Goal: Task Accomplishment & Management: Complete application form

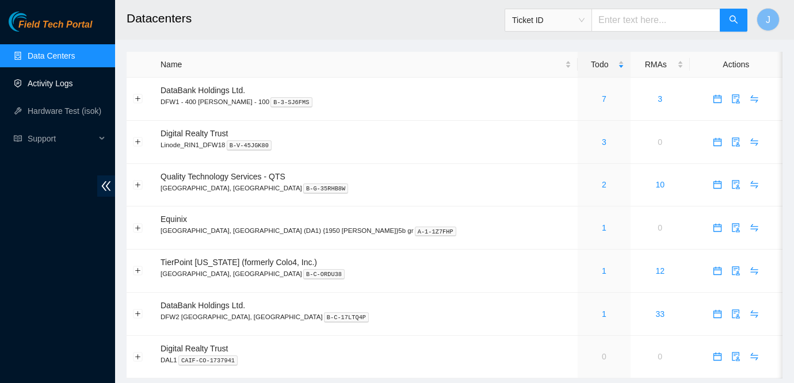
click at [48, 88] on link "Activity Logs" at bounding box center [50, 83] width 45 height 9
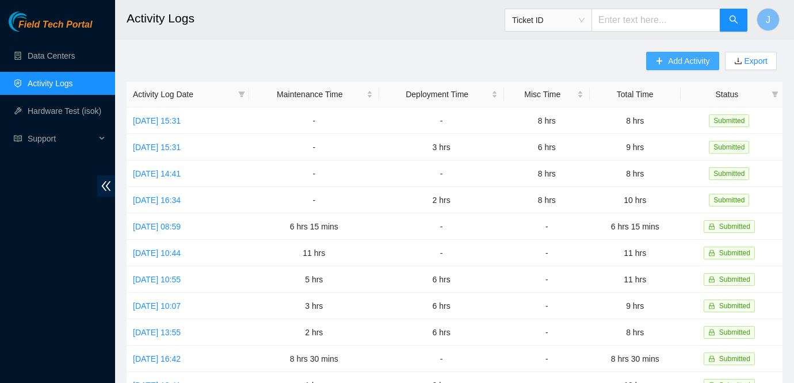
click at [670, 60] on span "Add Activity" at bounding box center [688, 61] width 41 height 13
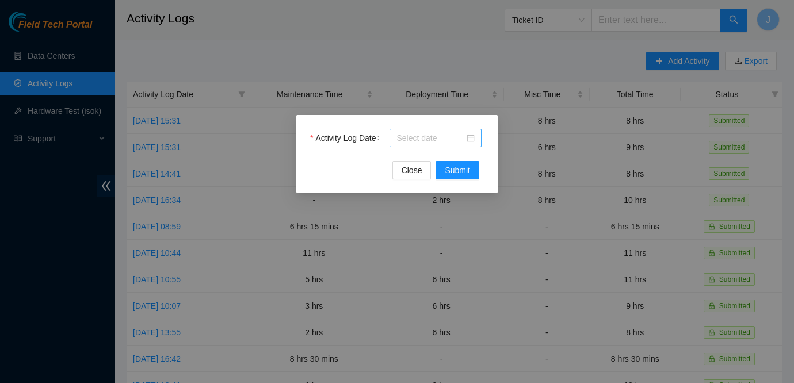
click at [470, 138] on div at bounding box center [436, 138] width 78 height 13
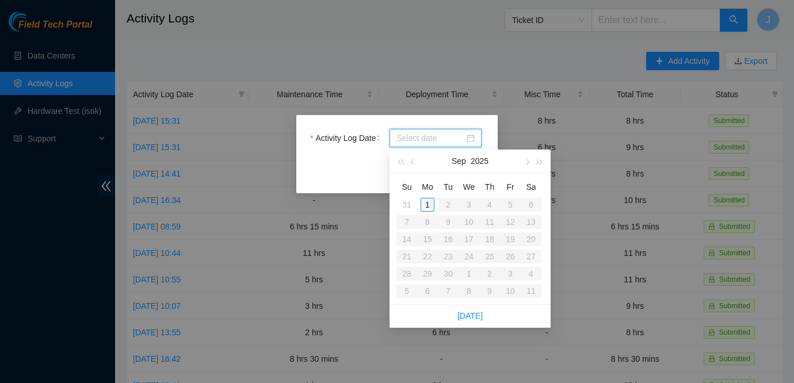
type input "[DATE]"
click at [426, 203] on div "1" at bounding box center [428, 205] width 14 height 14
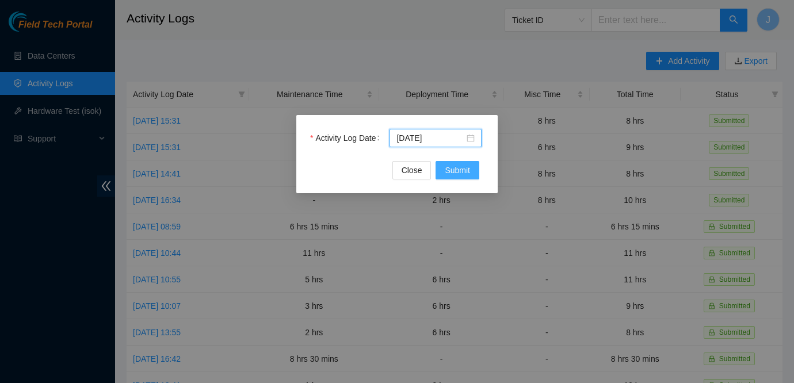
click at [463, 167] on span "Submit" at bounding box center [457, 170] width 25 height 13
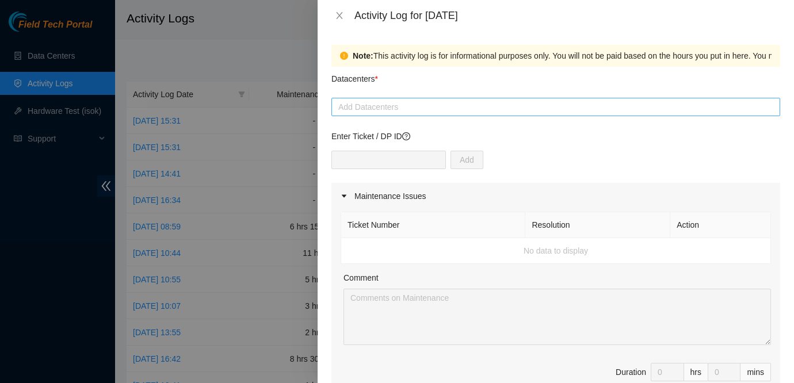
click at [441, 106] on div at bounding box center [555, 107] width 443 height 14
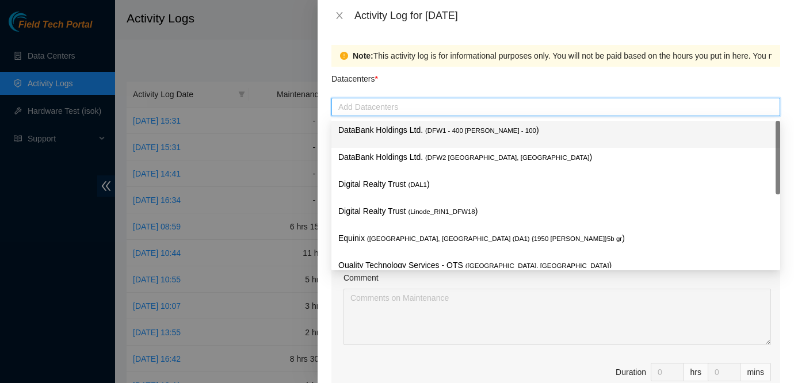
type input "E"
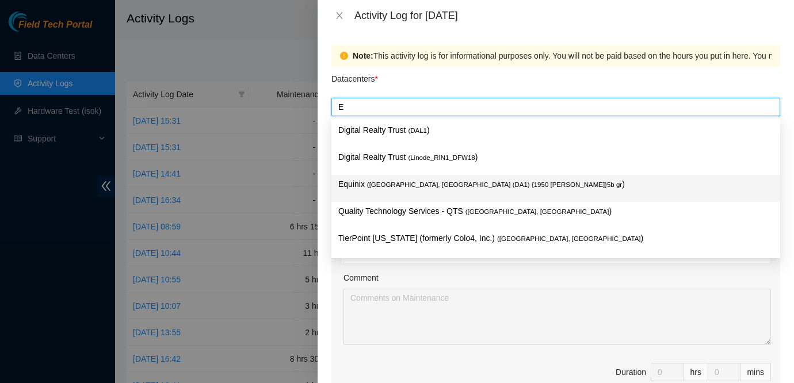
click at [418, 184] on span "( [GEOGRAPHIC_DATA], [GEOGRAPHIC_DATA] (DA1) {1950 [PERSON_NAME]}5b gr" at bounding box center [494, 184] width 255 height 7
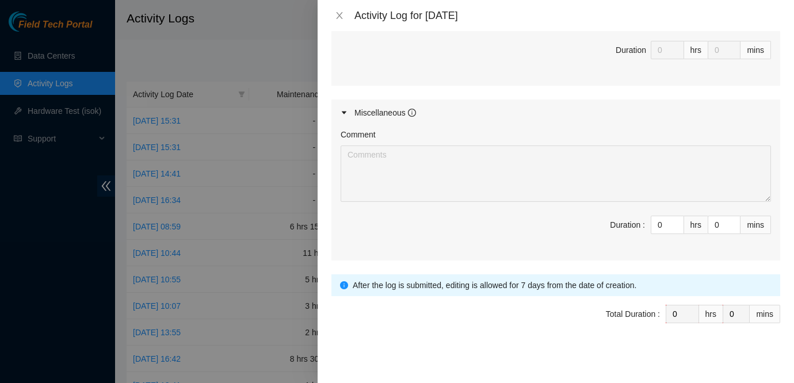
scroll to position [565, 0]
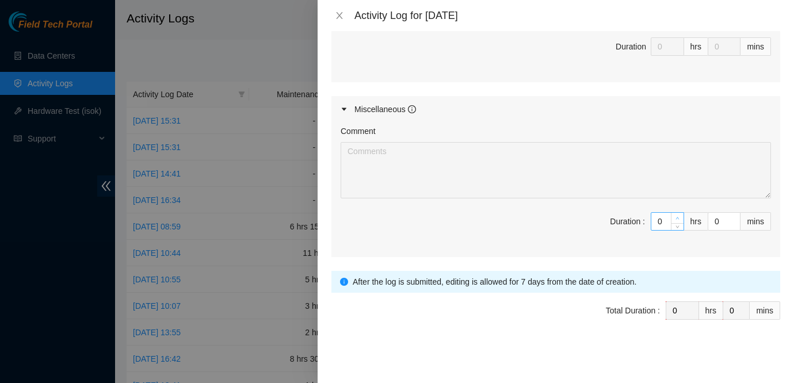
click at [677, 219] on icon "up" at bounding box center [678, 218] width 4 height 4
type input "2"
click at [677, 219] on icon "up" at bounding box center [678, 218] width 4 height 4
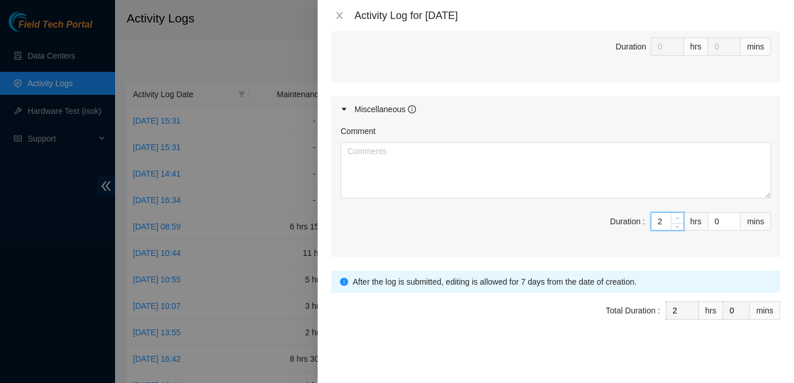
click at [677, 219] on icon "up" at bounding box center [678, 218] width 4 height 4
type input "5"
click at [677, 219] on icon "up" at bounding box center [678, 218] width 4 height 4
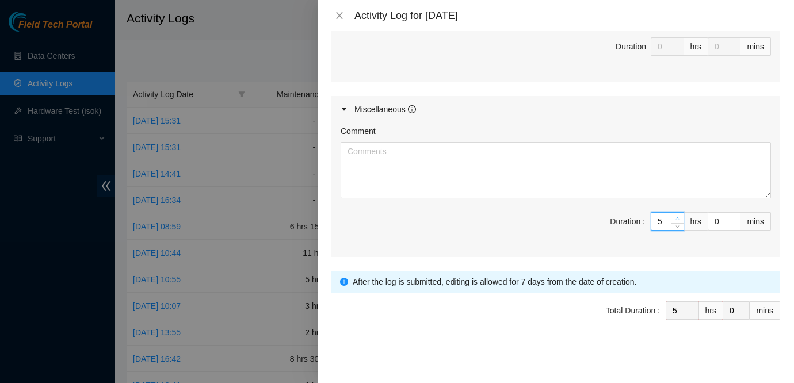
click at [677, 219] on icon "up" at bounding box center [678, 218] width 4 height 4
type input "8"
click at [677, 219] on icon "up" at bounding box center [678, 218] width 4 height 4
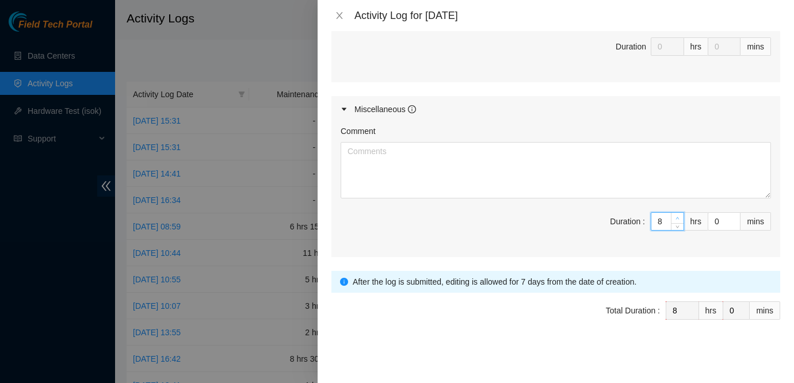
click at [677, 219] on icon "up" at bounding box center [678, 218] width 4 height 4
type input "9"
click at [673, 231] on span "Duration : 9 hrs 0 mins" at bounding box center [556, 228] width 430 height 32
click at [676, 226] on icon "down" at bounding box center [678, 225] width 4 height 4
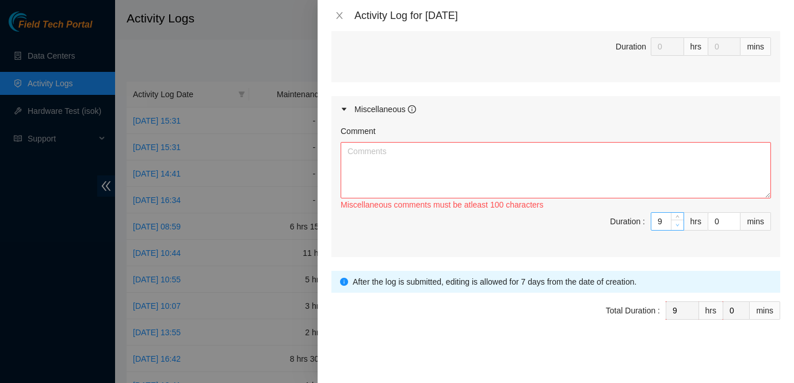
type input "8"
click at [553, 185] on textarea "Comment" at bounding box center [556, 170] width 430 height 56
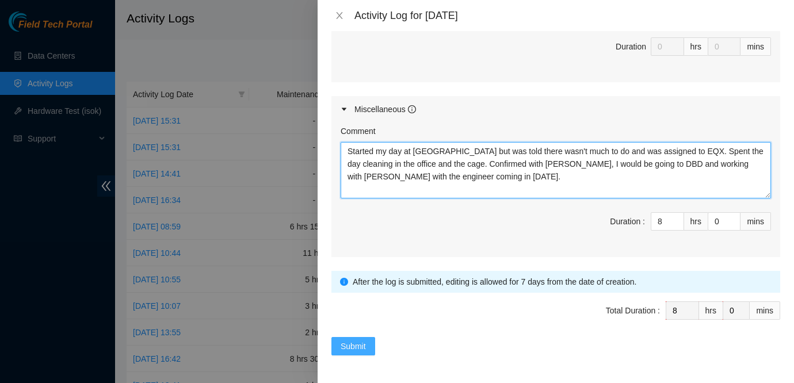
type textarea "Started my day at [GEOGRAPHIC_DATA] but was told there wasn't much to do and wa…"
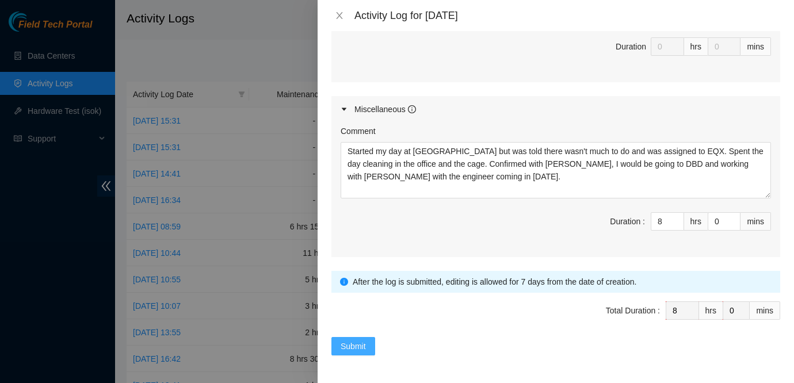
click at [350, 342] on span "Submit" at bounding box center [353, 346] width 25 height 13
